Goal: Navigation & Orientation: Understand site structure

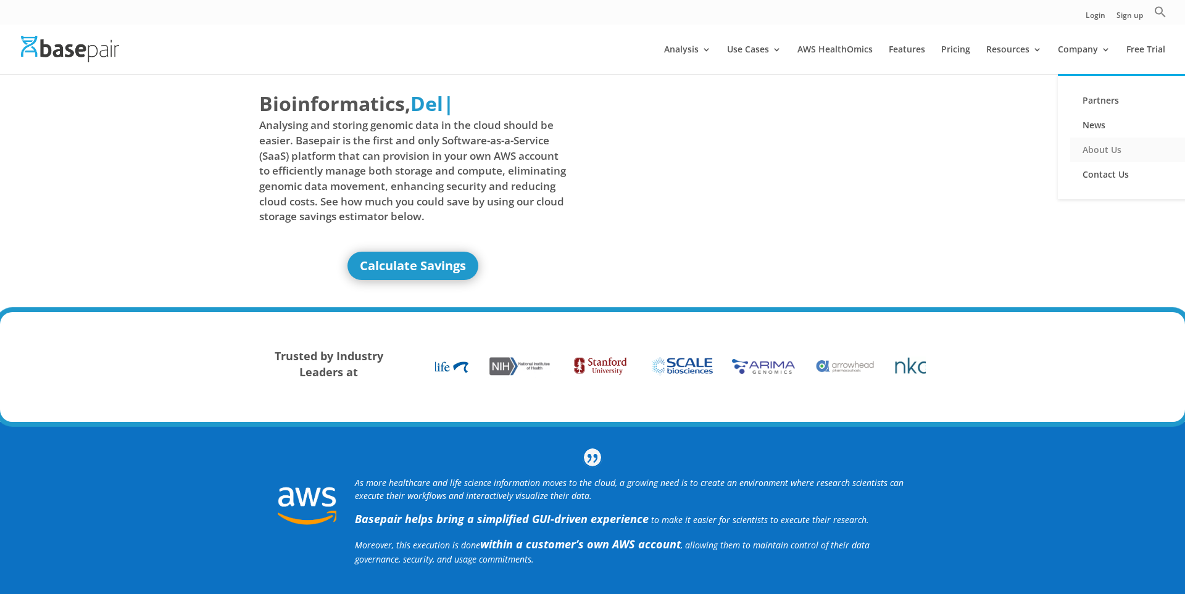
click at [1093, 149] on link "About Us" at bounding box center [1131, 150] width 123 height 25
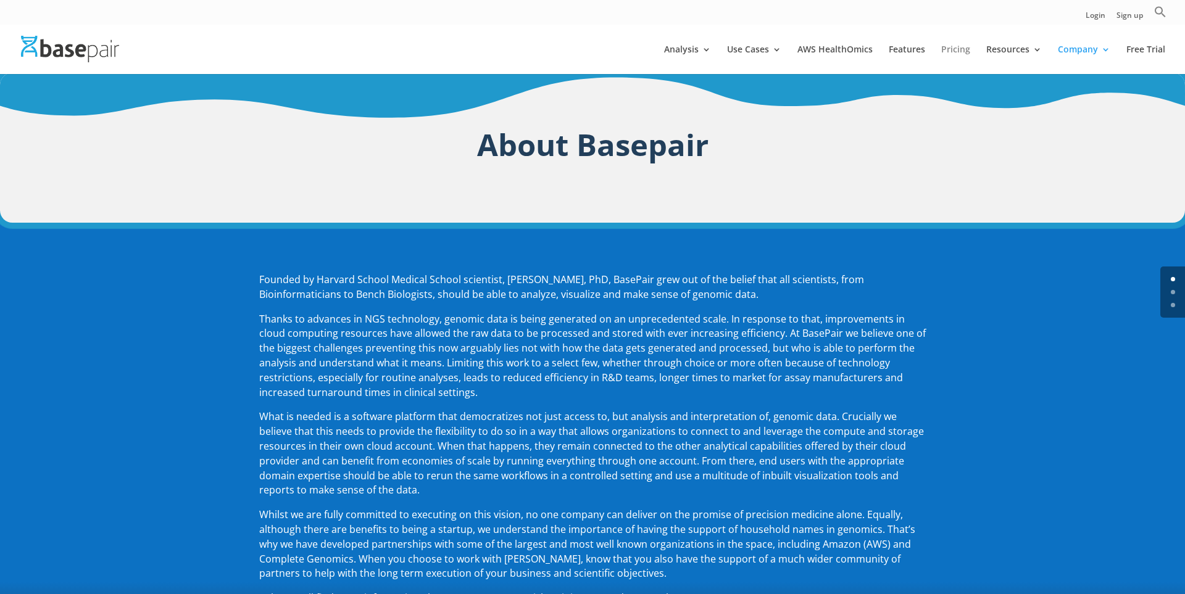
click at [953, 45] on link "Pricing" at bounding box center [955, 59] width 29 height 29
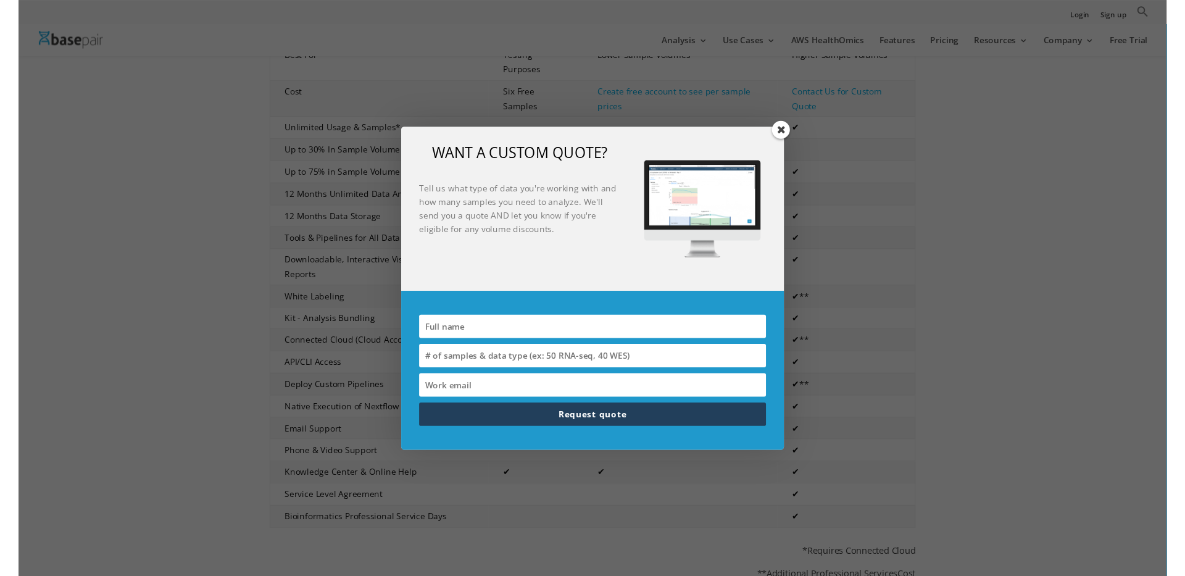
scroll to position [312, 0]
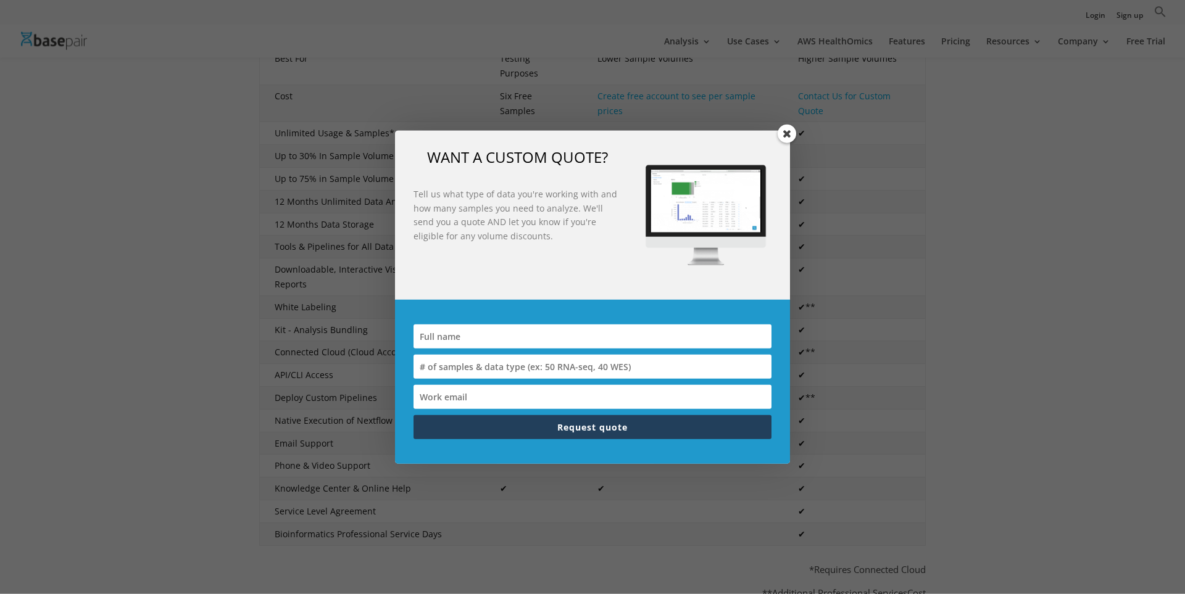
click at [790, 135] on span at bounding box center [787, 134] width 19 height 19
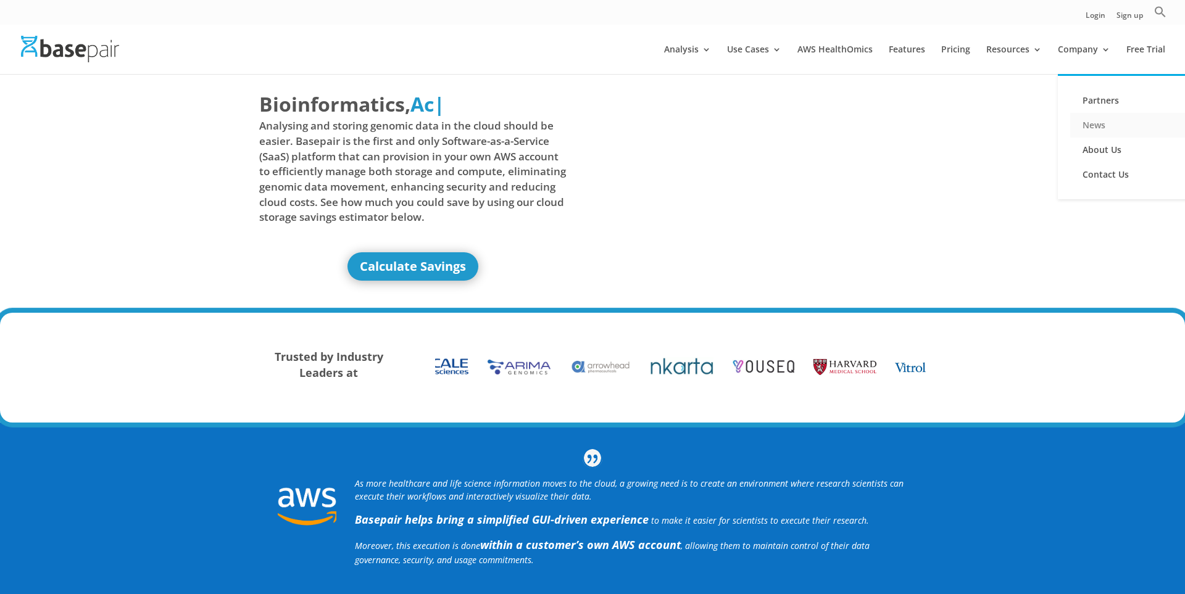
click at [1101, 127] on link "News" at bounding box center [1131, 125] width 123 height 25
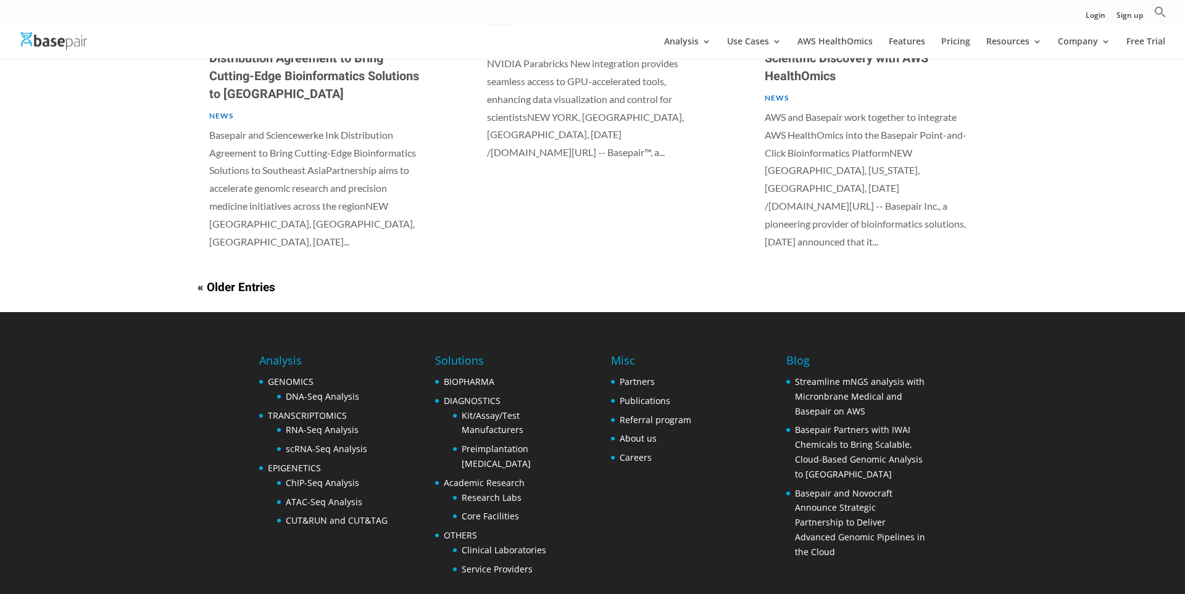
scroll to position [1001, 0]
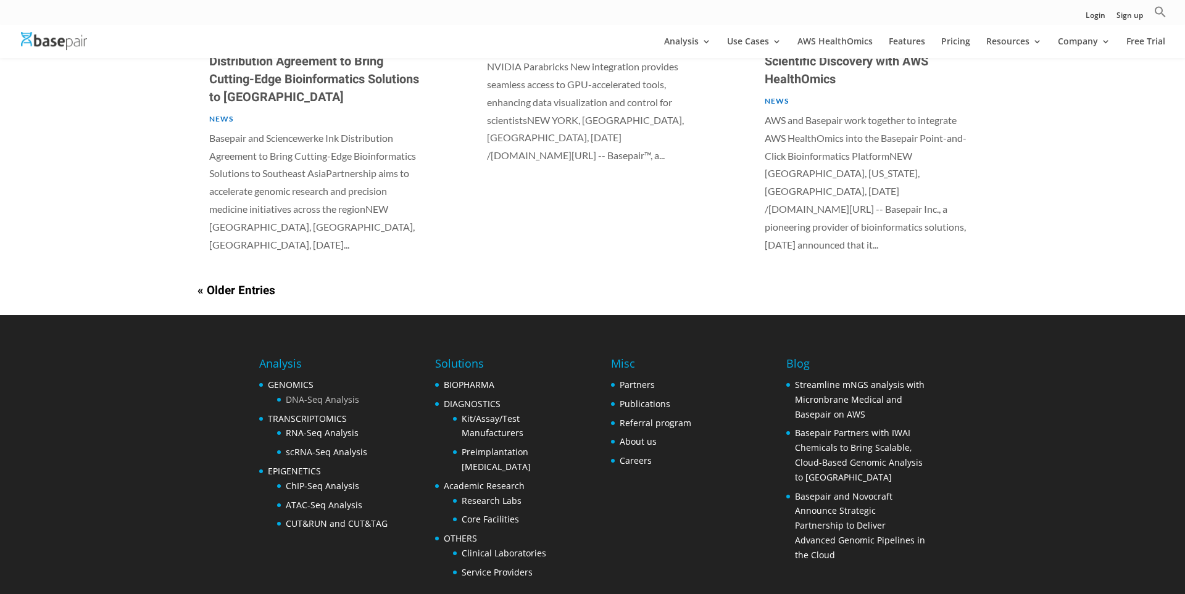
click at [331, 394] on link "DNA-Seq Analysis" at bounding box center [322, 400] width 73 height 12
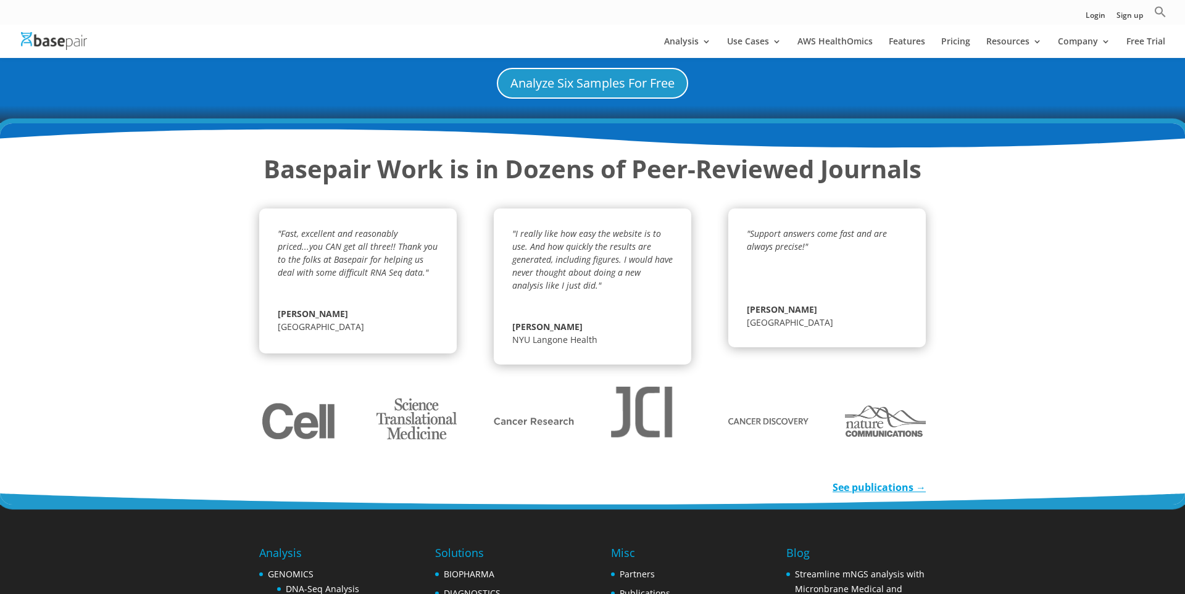
scroll to position [1840, 0]
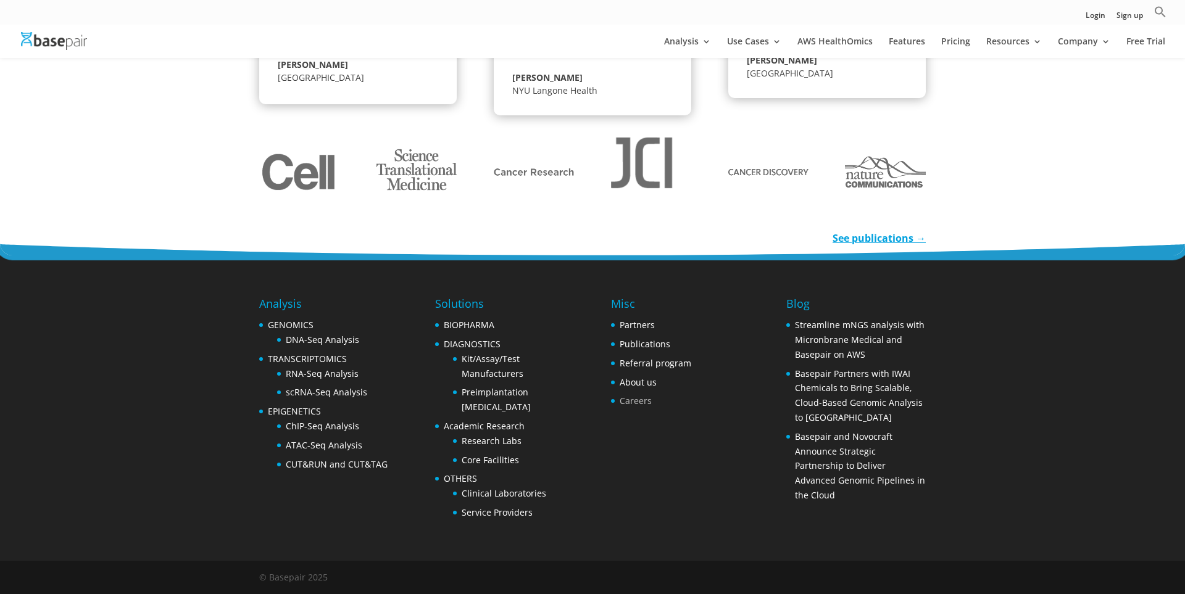
click at [631, 402] on link "Careers" at bounding box center [636, 401] width 32 height 12
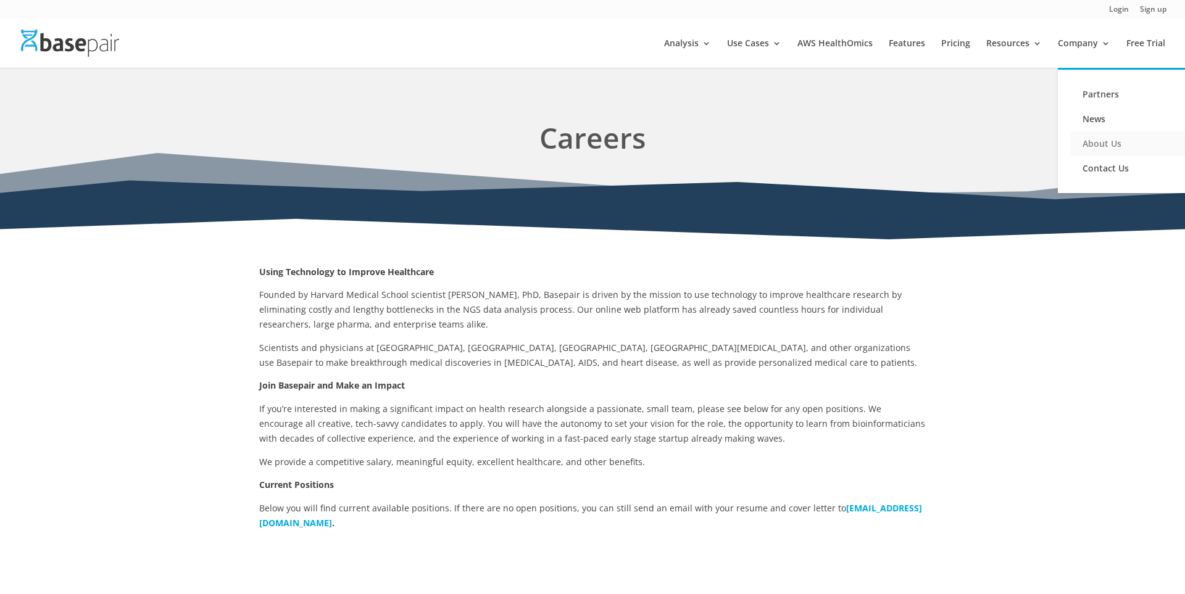
click at [1096, 145] on link "About Us" at bounding box center [1131, 143] width 123 height 25
